Goal: Transaction & Acquisition: Download file/media

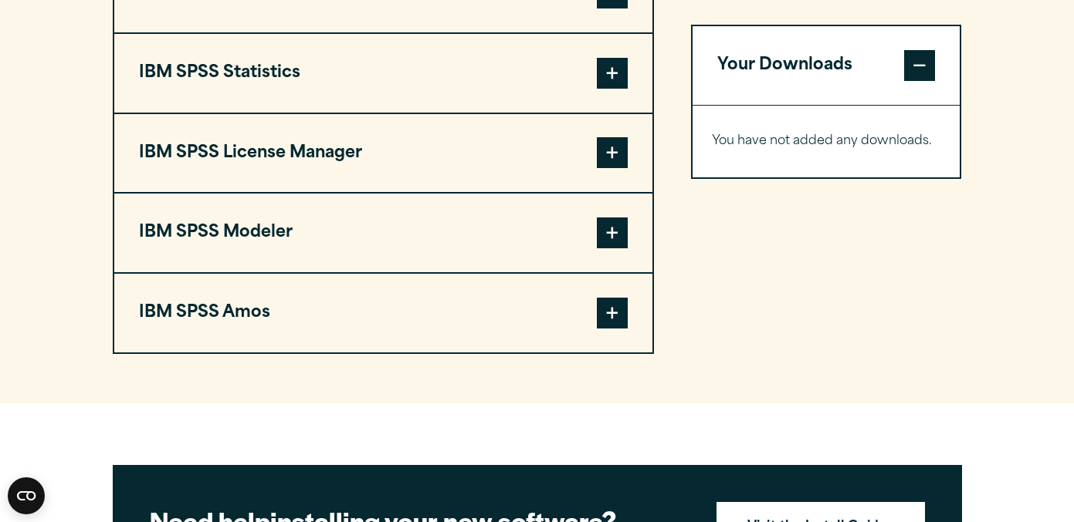
scroll to position [1107, 0]
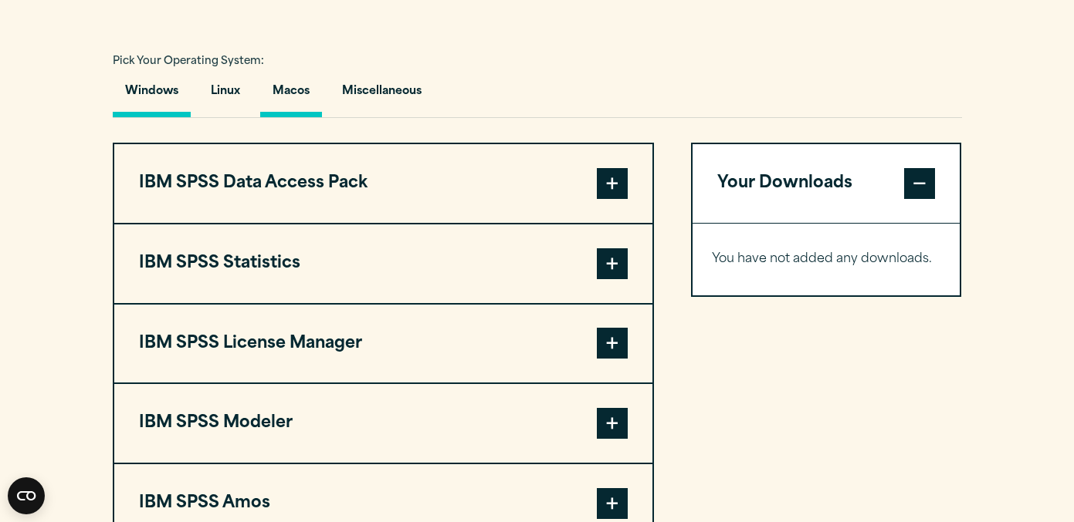
click at [302, 99] on button "Macos" at bounding box center [291, 95] width 62 height 44
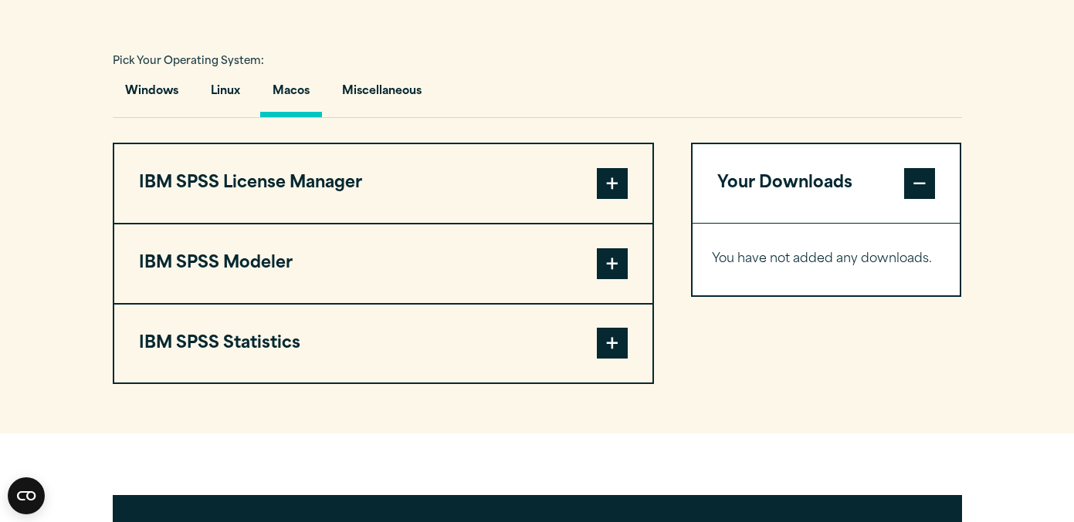
click at [616, 356] on span at bounding box center [612, 343] width 31 height 31
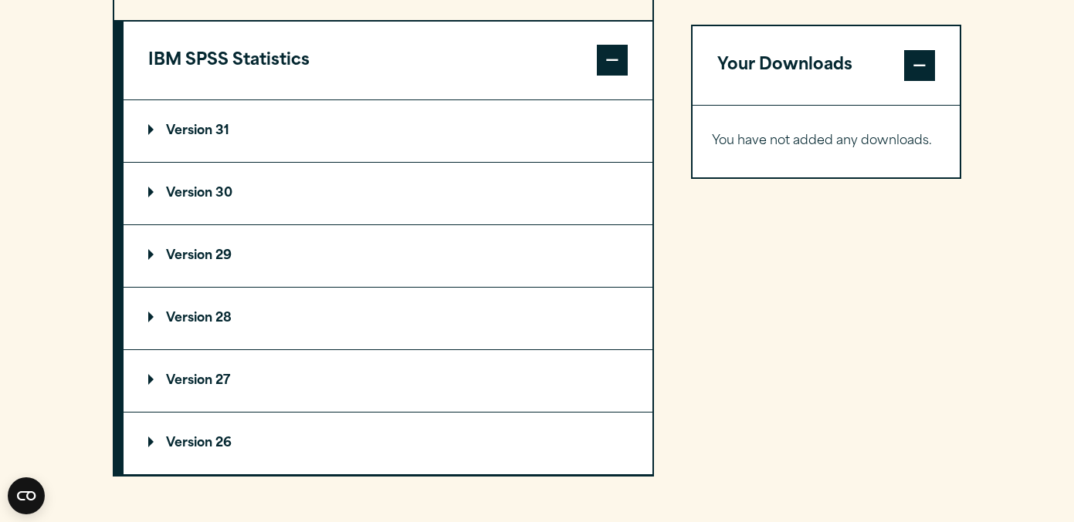
scroll to position [1379, 0]
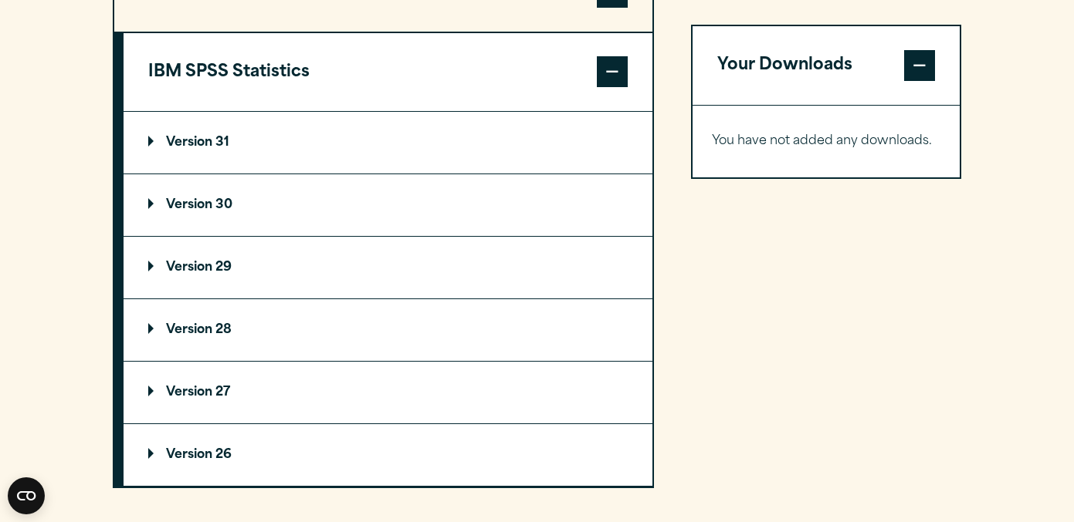
click at [212, 149] on p "Version 31" at bounding box center [188, 143] width 81 height 12
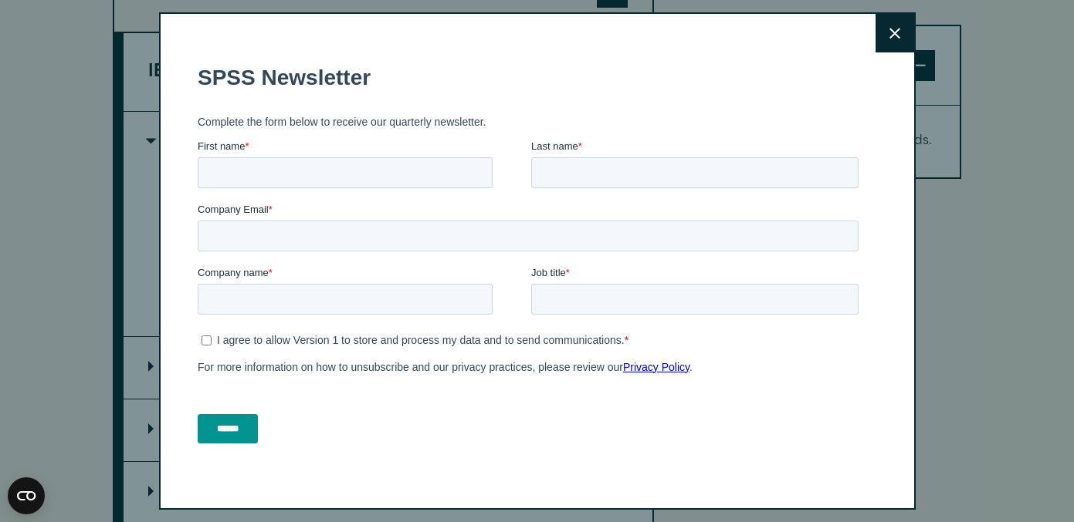
click at [895, 42] on button "Close" at bounding box center [894, 33] width 39 height 39
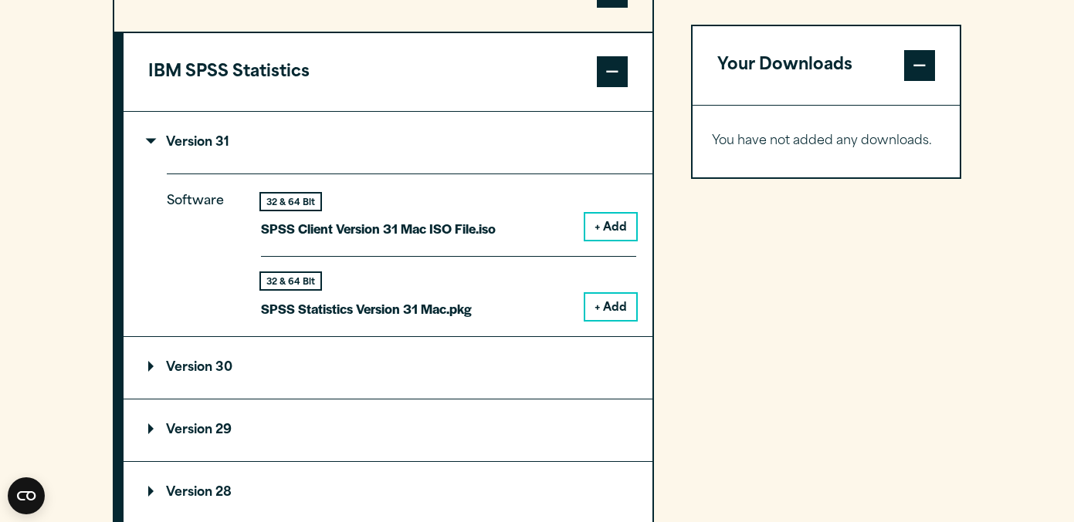
click at [621, 319] on button "+ Add" at bounding box center [610, 307] width 51 height 26
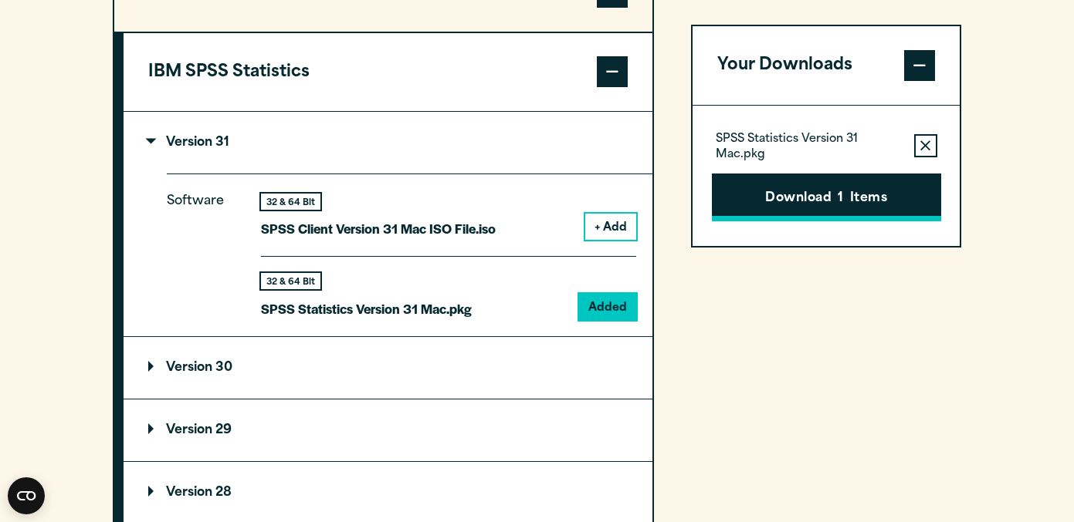
click at [784, 191] on button "Download 1 Items" at bounding box center [826, 198] width 229 height 48
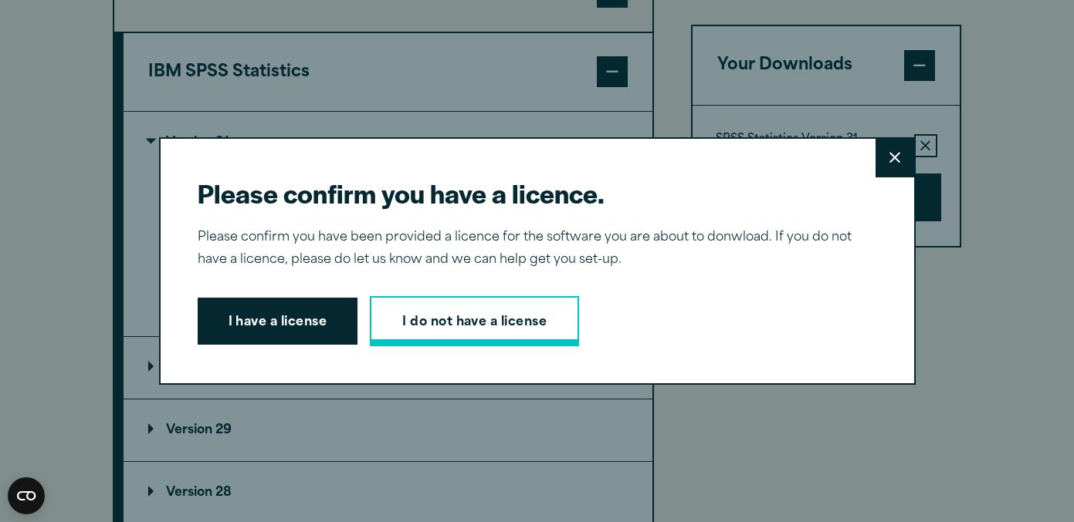
click at [404, 328] on link "I do not have a license" at bounding box center [474, 321] width 209 height 51
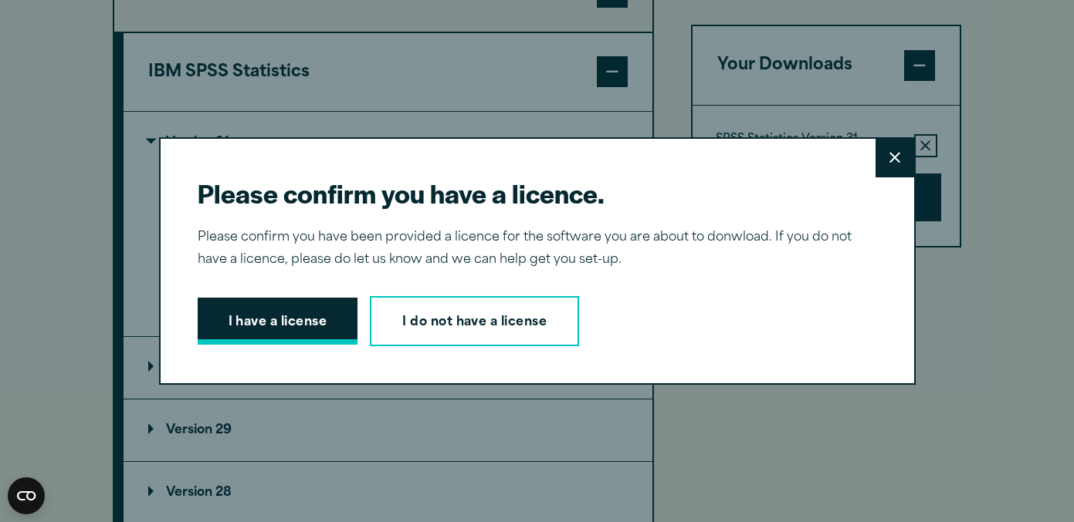
click at [283, 327] on button "I have a license" at bounding box center [278, 322] width 161 height 48
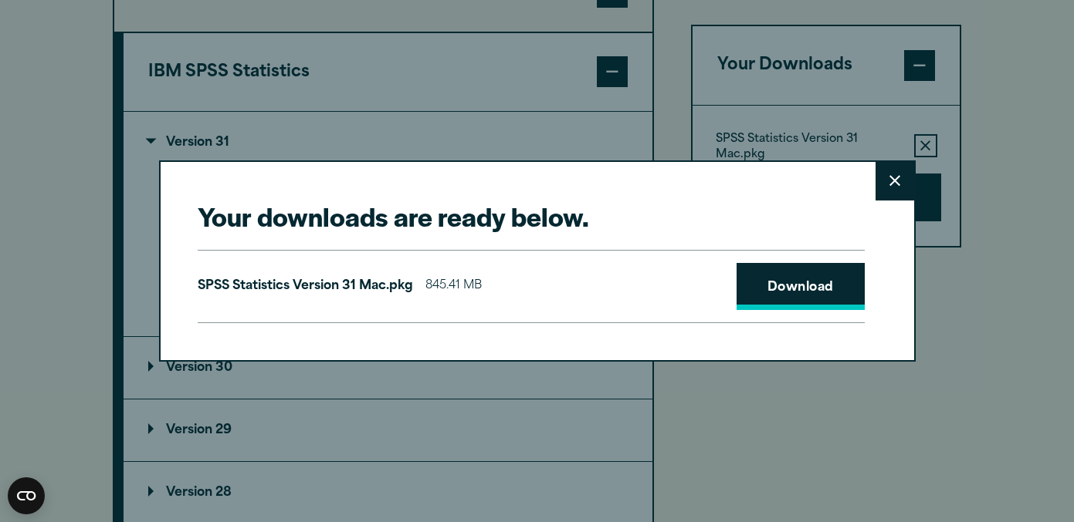
click at [803, 292] on link "Download" at bounding box center [800, 287] width 128 height 48
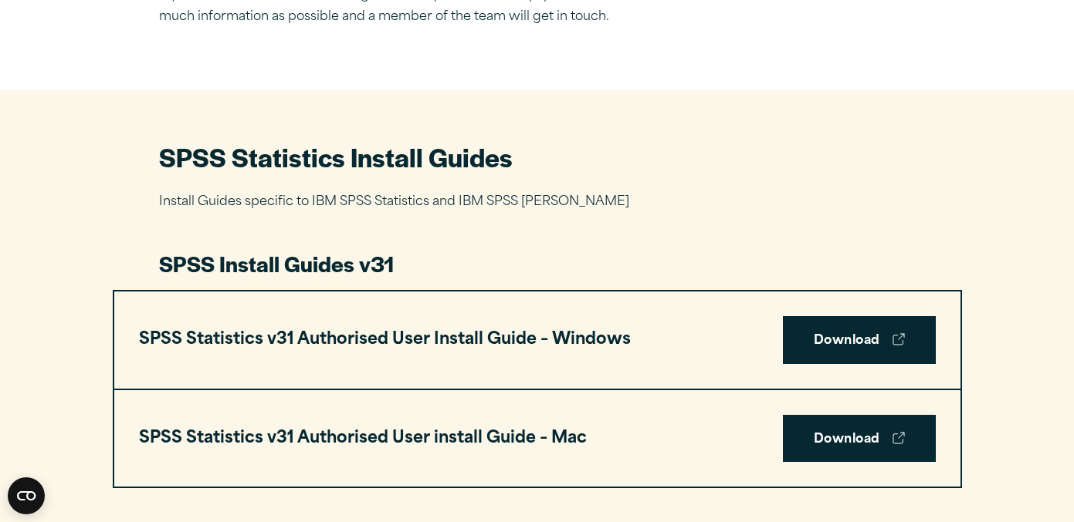
scroll to position [664, 0]
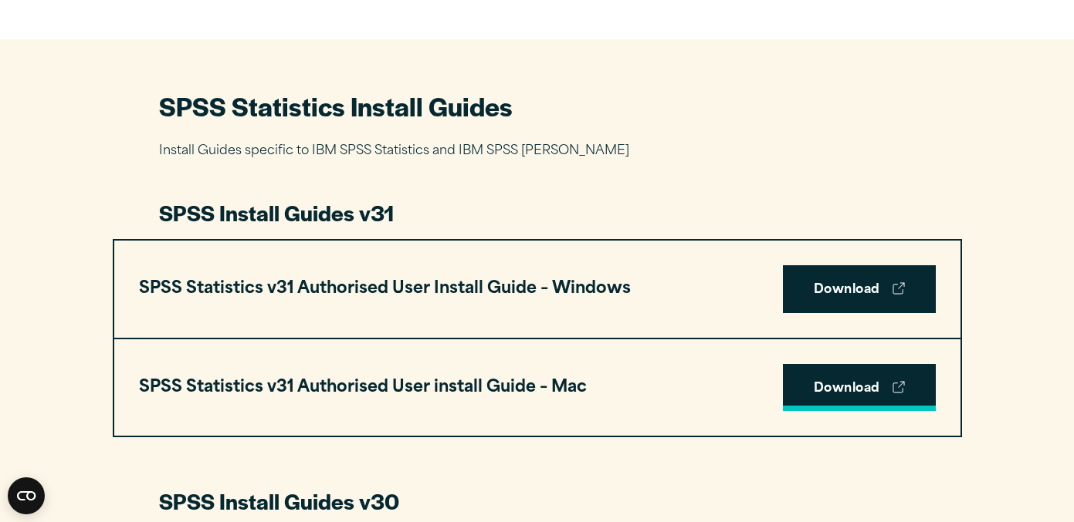
click at [861, 388] on link "Download" at bounding box center [859, 388] width 153 height 48
